Goal: Information Seeking & Learning: Find specific fact

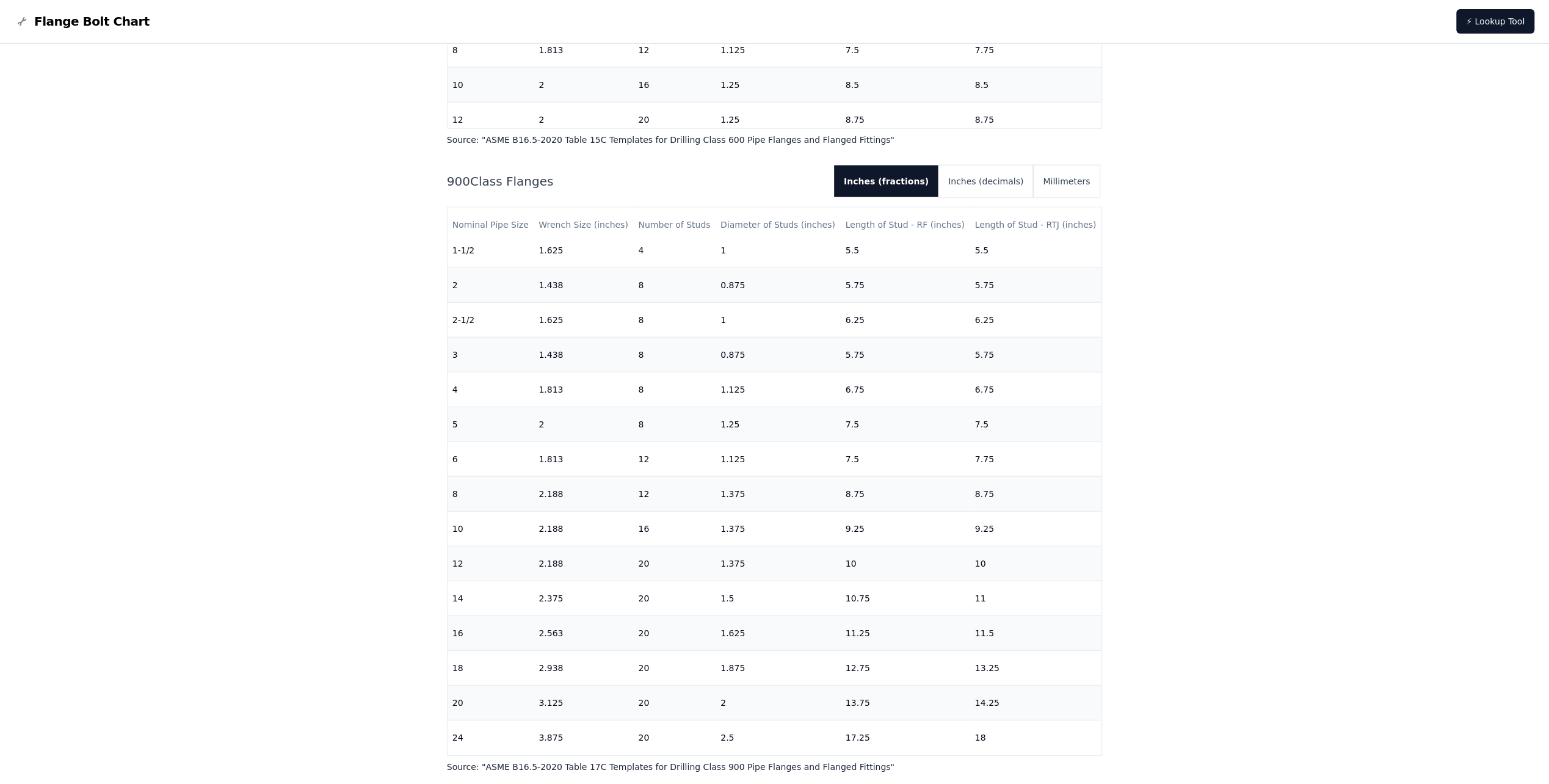
scroll to position [2809, 0]
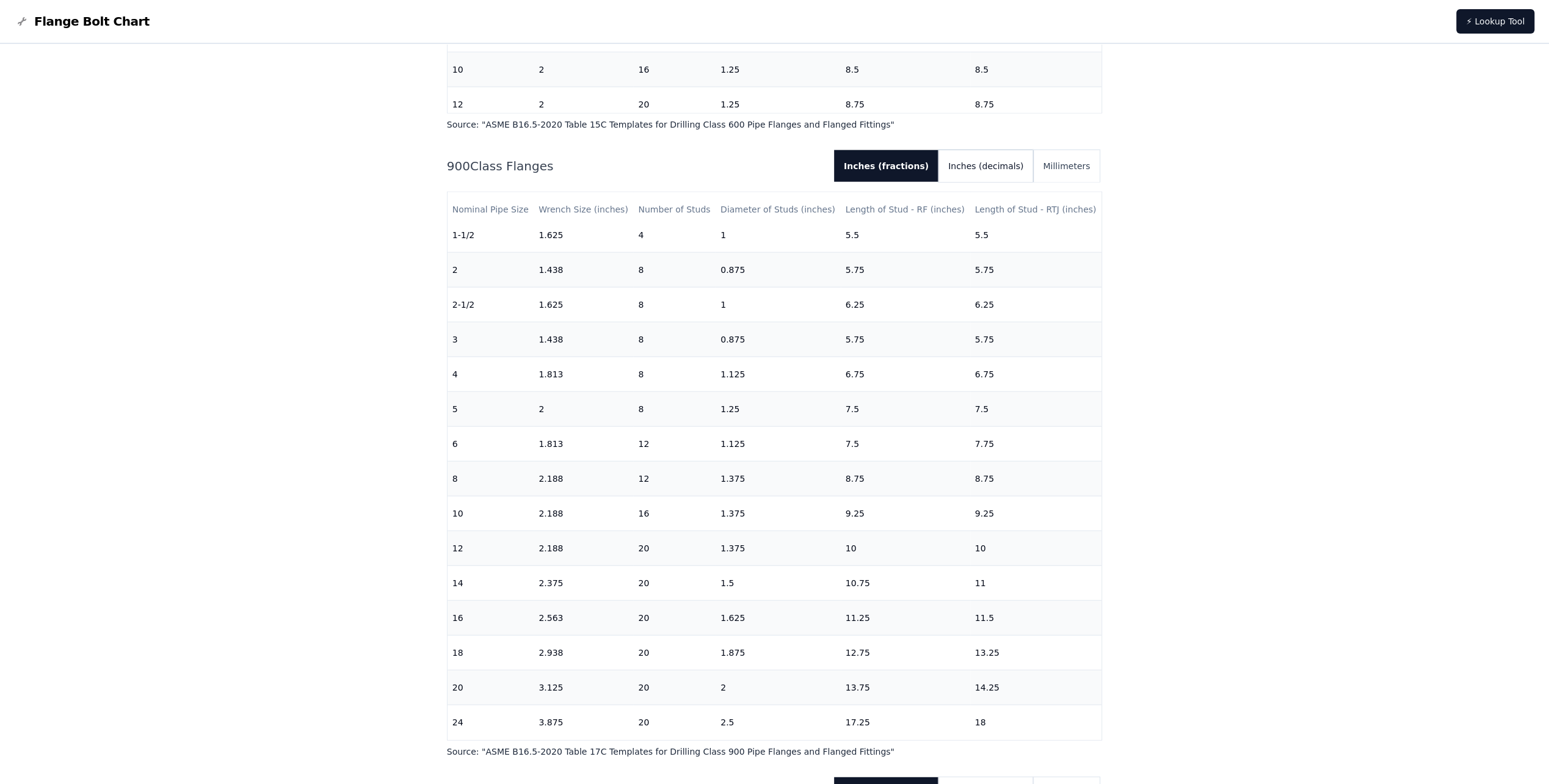
click at [1002, 165] on button "Inches (decimals)" at bounding box center [986, 166] width 95 height 31
click at [917, 164] on button "Inches (fractions)" at bounding box center [882, 166] width 94 height 31
click at [1009, 165] on button "Inches (decimals)" at bounding box center [986, 166] width 95 height 31
click at [915, 164] on button "Inches (fractions)" at bounding box center [882, 166] width 94 height 31
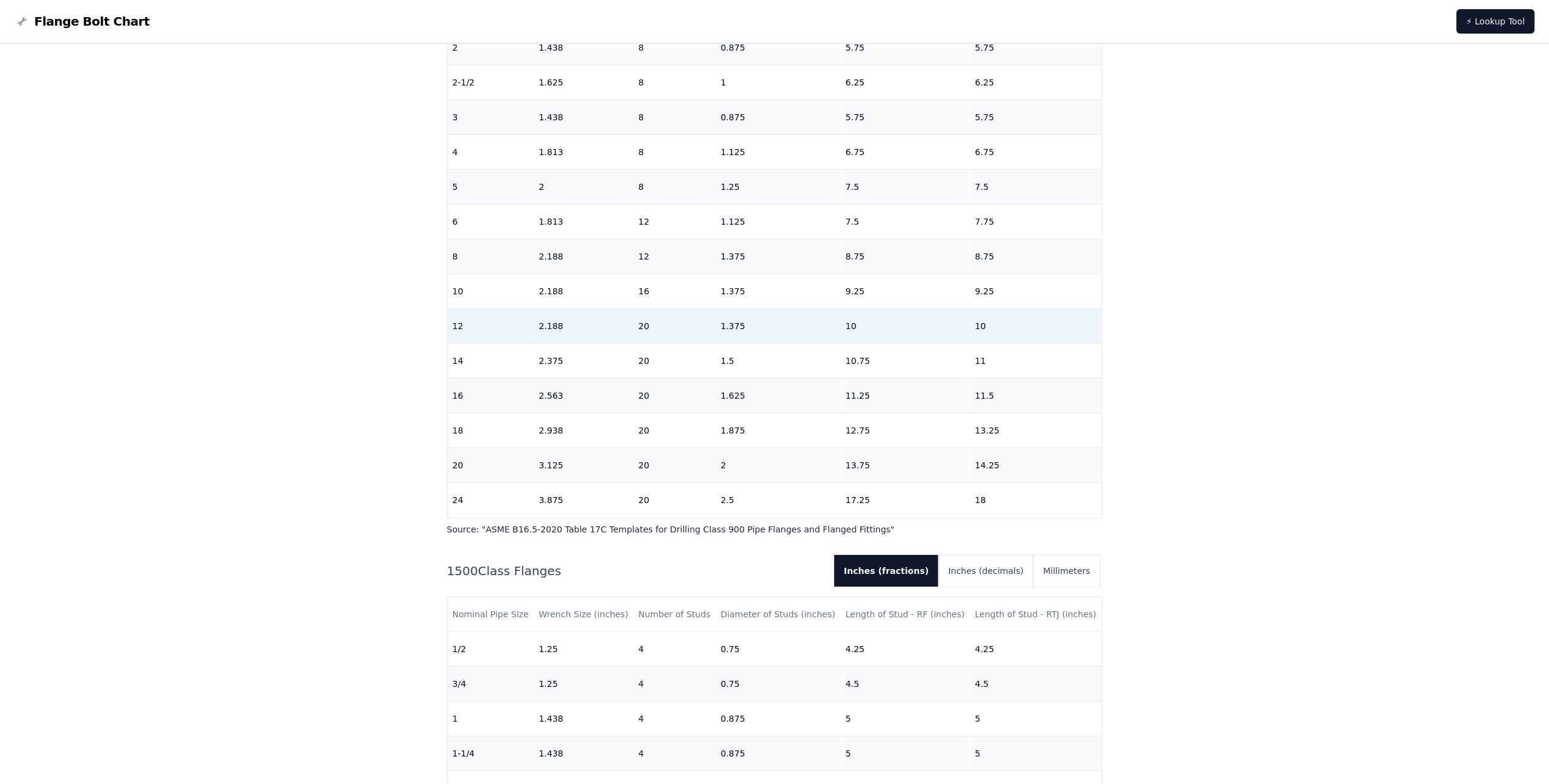
scroll to position [3053, 0]
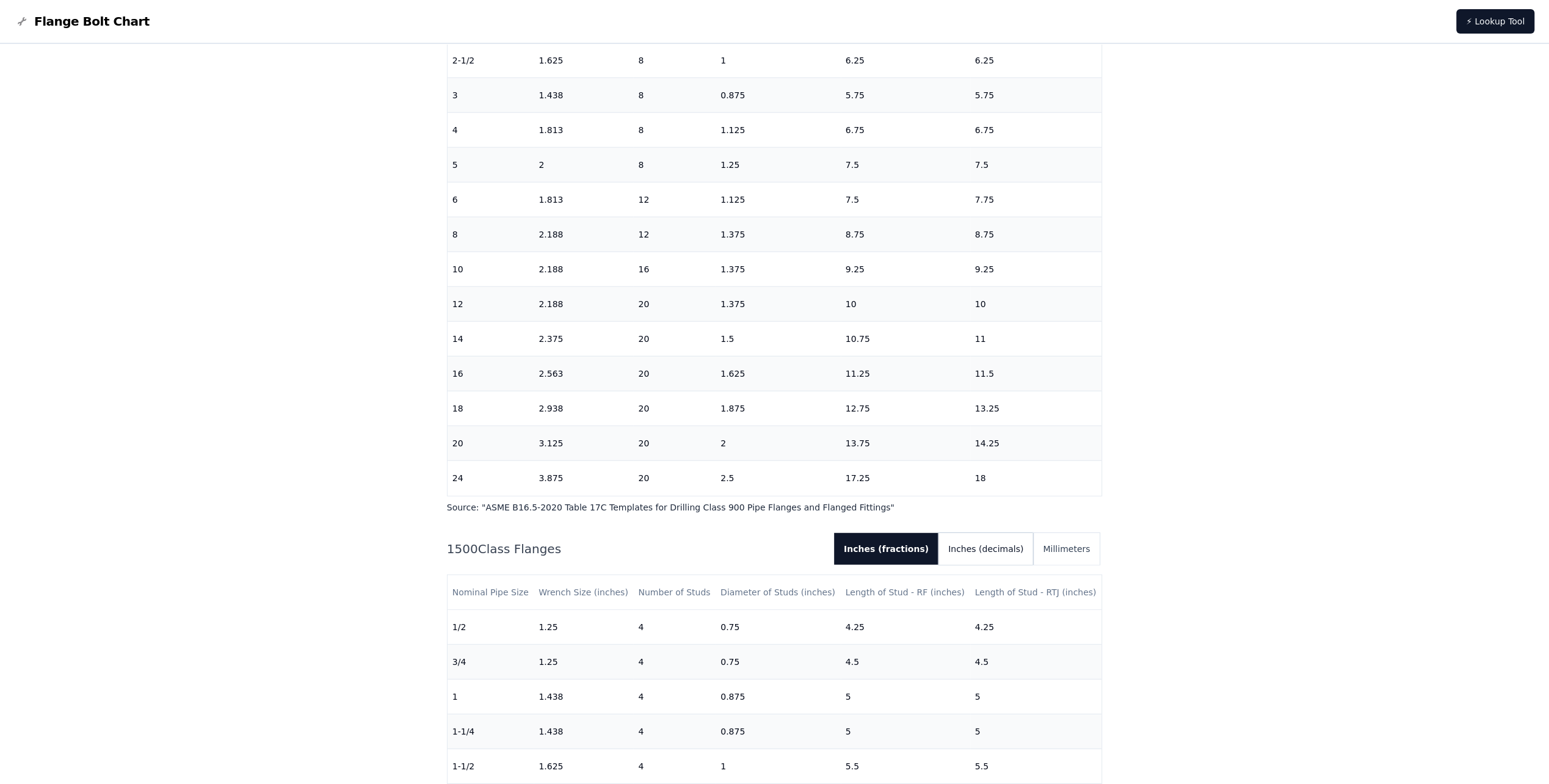
click at [1018, 550] on button "Inches (decimals)" at bounding box center [986, 549] width 95 height 31
click at [898, 547] on button "Inches (fractions)" at bounding box center [882, 549] width 94 height 31
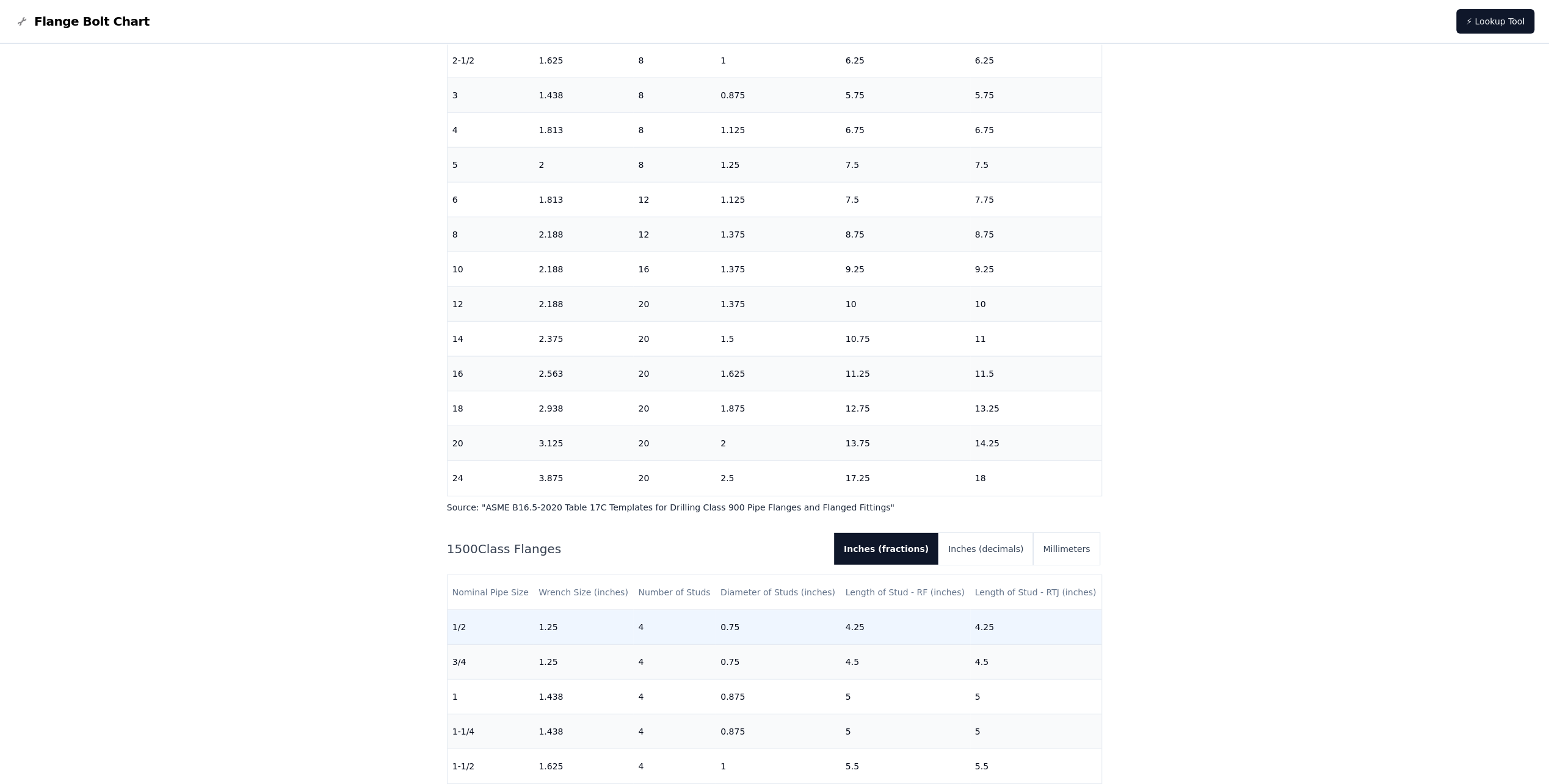
click at [550, 626] on td "1.25" at bounding box center [583, 627] width 99 height 35
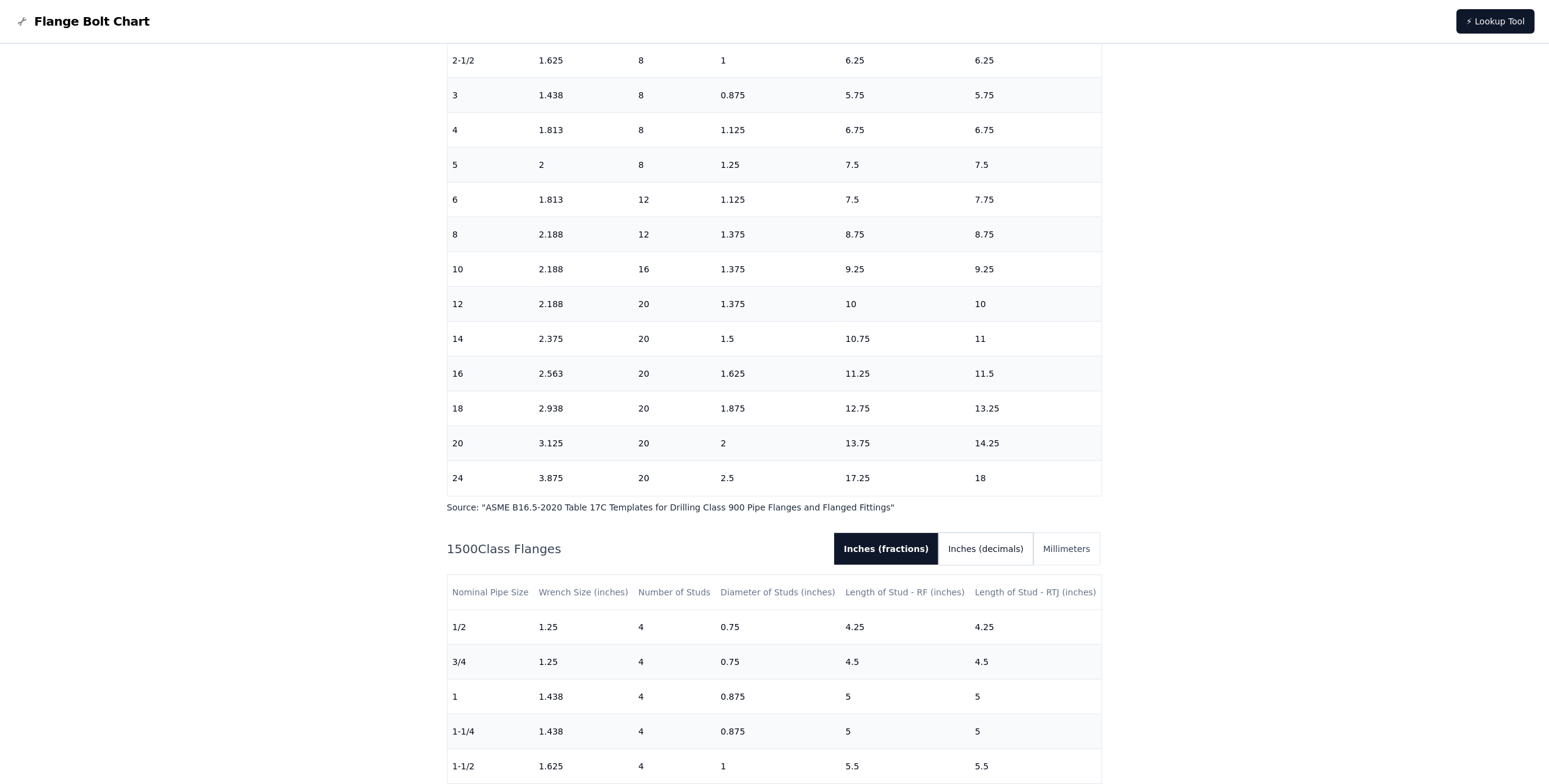
click at [1014, 554] on button "Inches (decimals)" at bounding box center [986, 549] width 95 height 31
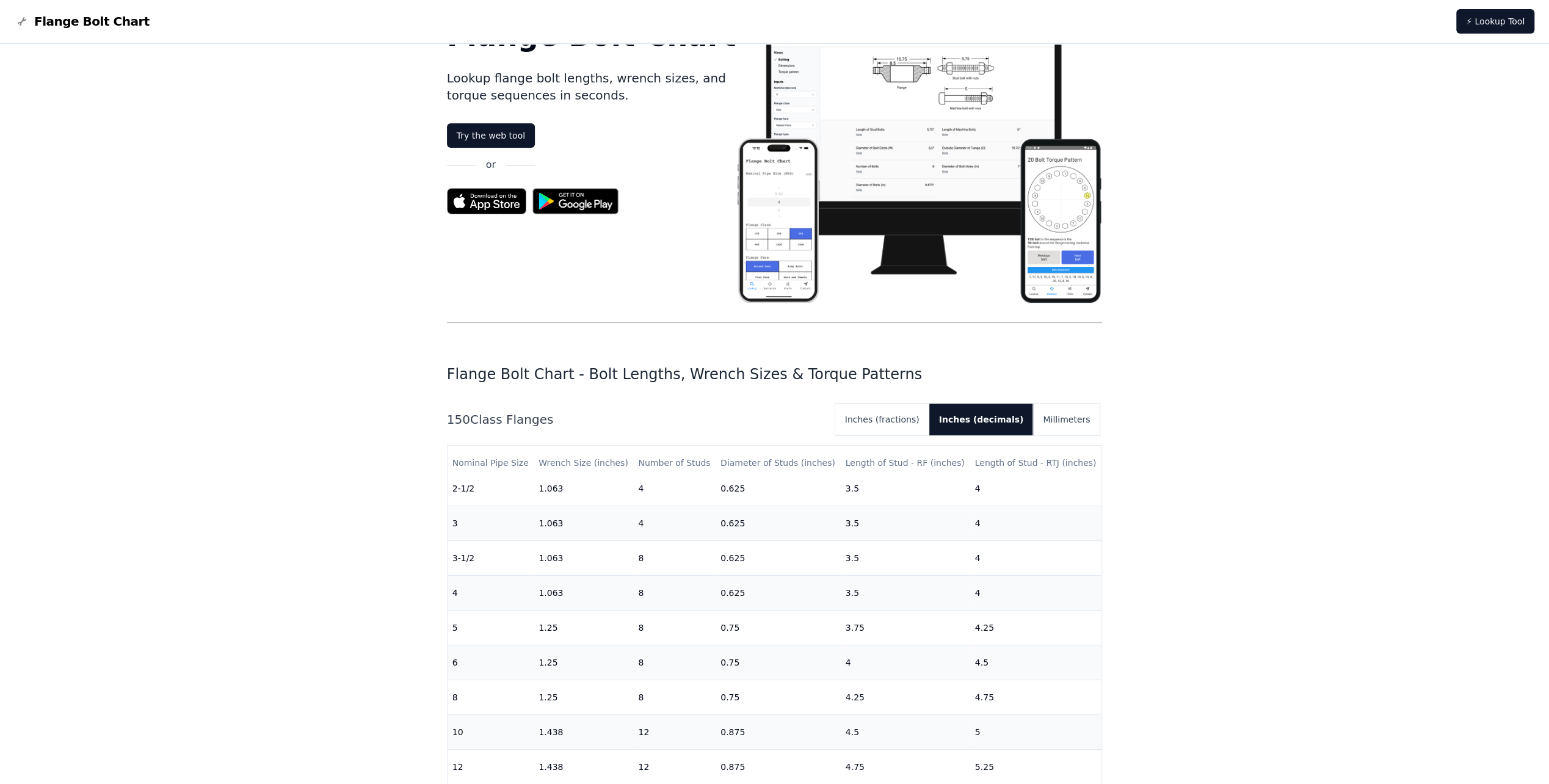
scroll to position [0, 0]
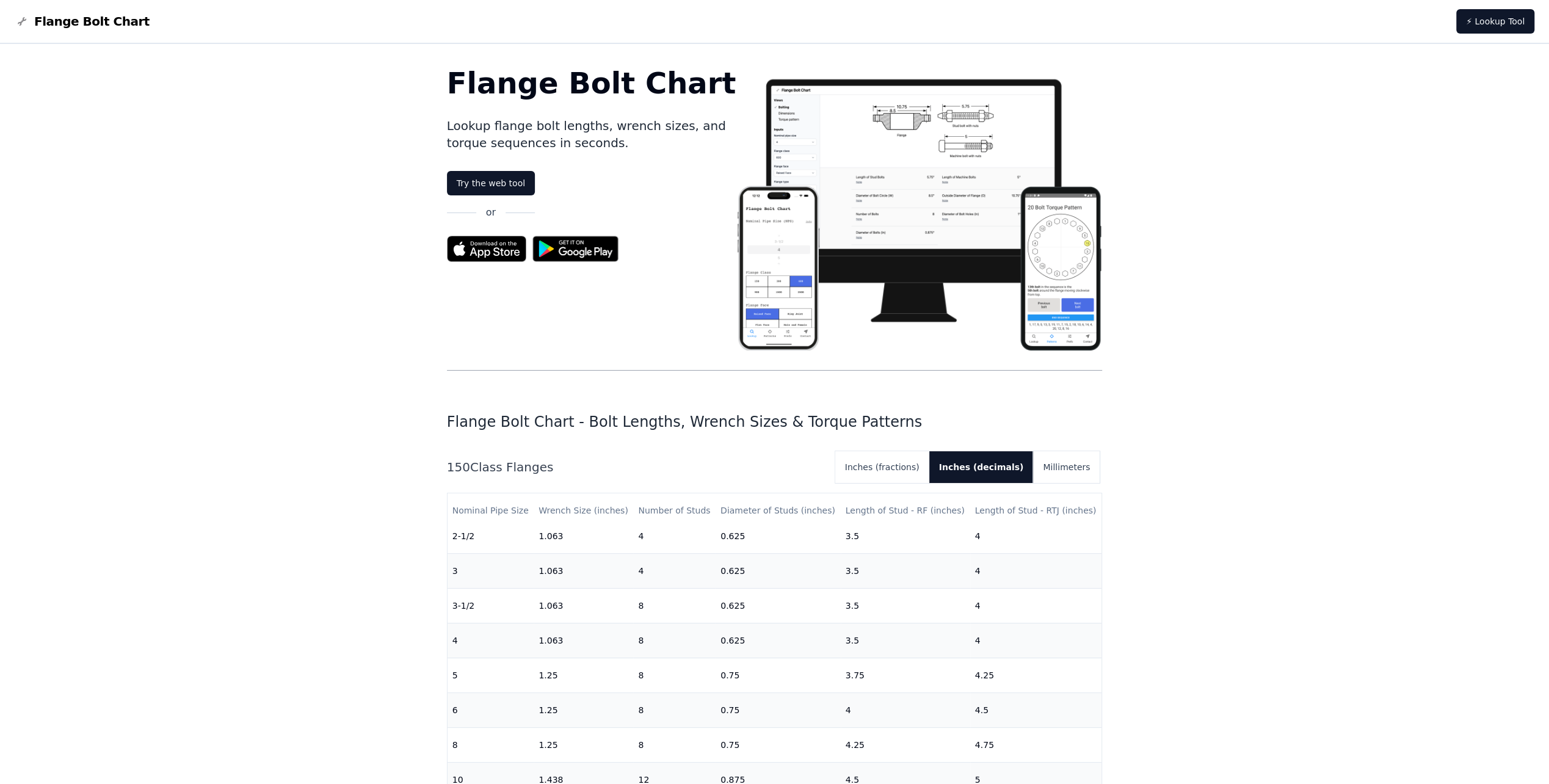
click at [493, 194] on link "Try the web tool" at bounding box center [491, 183] width 88 height 24
